Goal: Information Seeking & Learning: Learn about a topic

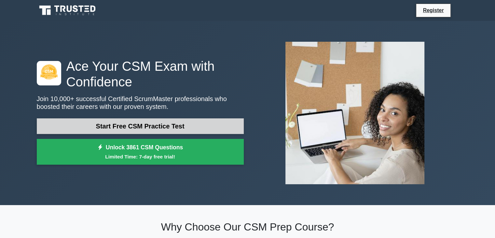
click at [148, 127] on link "Start Free CSM Practice Test" at bounding box center [140, 126] width 207 height 16
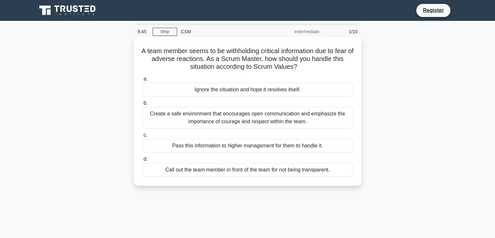
drag, startPoint x: 214, startPoint y: 70, endPoint x: 222, endPoint y: 79, distance: 12.4
click at [222, 79] on div "A team member seems to be withholding critical information due to fear of adver…" at bounding box center [247, 111] width 223 height 144
